Goal: Information Seeking & Learning: Learn about a topic

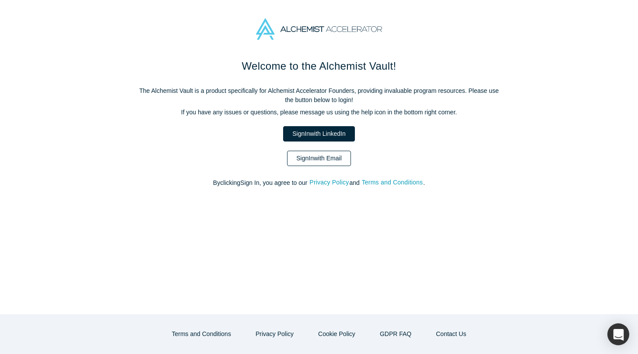
click at [333, 156] on link "Sign In with Email" at bounding box center [319, 158] width 64 height 15
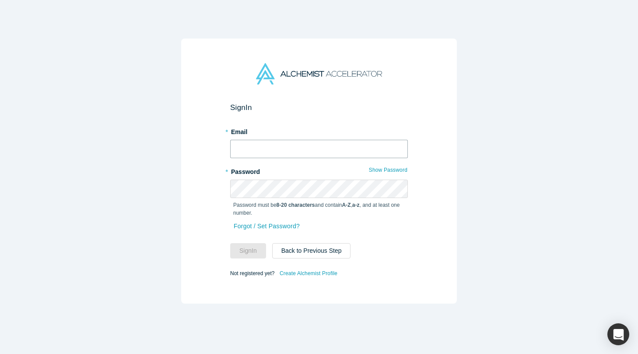
click at [333, 156] on input "text" at bounding box center [319, 149] width 178 height 18
type input "[EMAIL_ADDRESS][DOMAIN_NAME]"
click at [230, 243] on button "Sign In" at bounding box center [248, 250] width 36 height 15
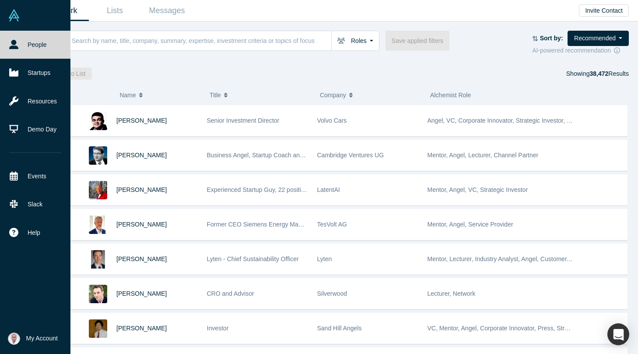
click at [41, 334] on span "My Account" at bounding box center [42, 337] width 32 height 9
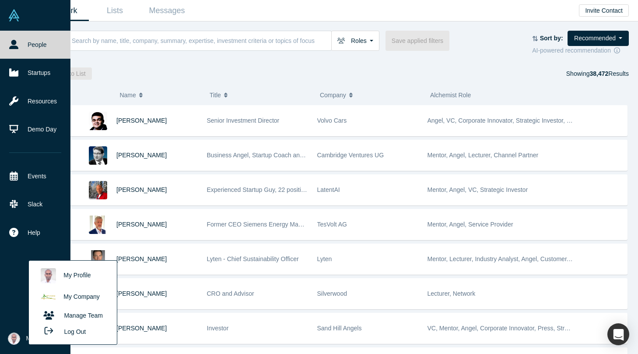
click at [57, 296] on link "My Company" at bounding box center [72, 296] width 73 height 21
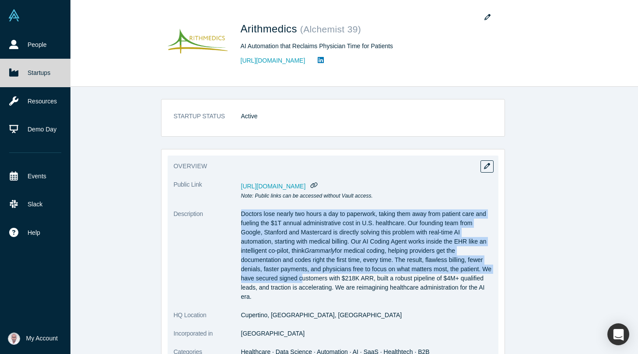
drag, startPoint x: 239, startPoint y: 212, endPoint x: 308, endPoint y: 280, distance: 97.8
click at [308, 281] on dl "Public Link [URL][DOMAIN_NAME] Note: Public links can be accessed without Vault…" at bounding box center [333, 337] width 319 height 314
click at [287, 296] on p "Doctors lose nearly two hours a day to paperwork, taking them away from patient…" at bounding box center [366, 255] width 251 height 92
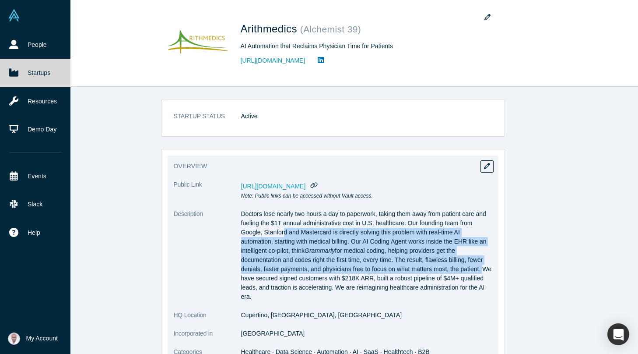
drag, startPoint x: 489, startPoint y: 270, endPoint x: 285, endPoint y: 232, distance: 207.5
click at [285, 232] on p "Doctors lose nearly two hours a day to paperwork, taking them away from patient…" at bounding box center [366, 255] width 251 height 92
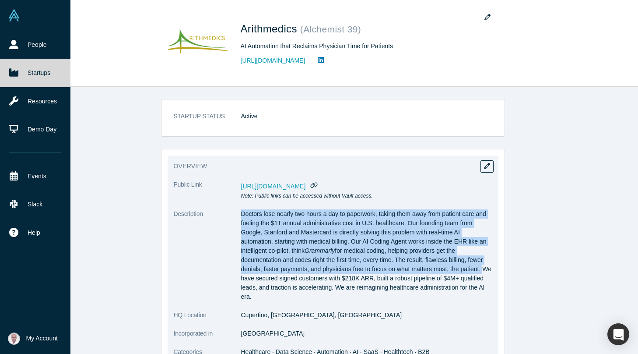
click at [239, 211] on dt "Description" at bounding box center [207, 259] width 67 height 101
copy dl "Doctors lose nearly two hours a day to paperwork, taking them away from patient…"
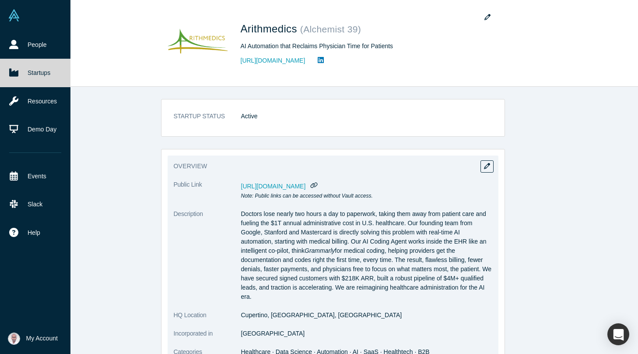
click at [361, 287] on p "Doctors lose nearly two hours a day to paperwork, taking them away from patient…" at bounding box center [366, 255] width 251 height 92
drag, startPoint x: 362, startPoint y: 287, endPoint x: 377, endPoint y: 294, distance: 16.8
click at [377, 294] on p "Doctors lose nearly two hours a day to paperwork, taking them away from patient…" at bounding box center [366, 255] width 251 height 92
copy p "We are reimagining healthcare administration for the AI era."
